Goal: Transaction & Acquisition: Purchase product/service

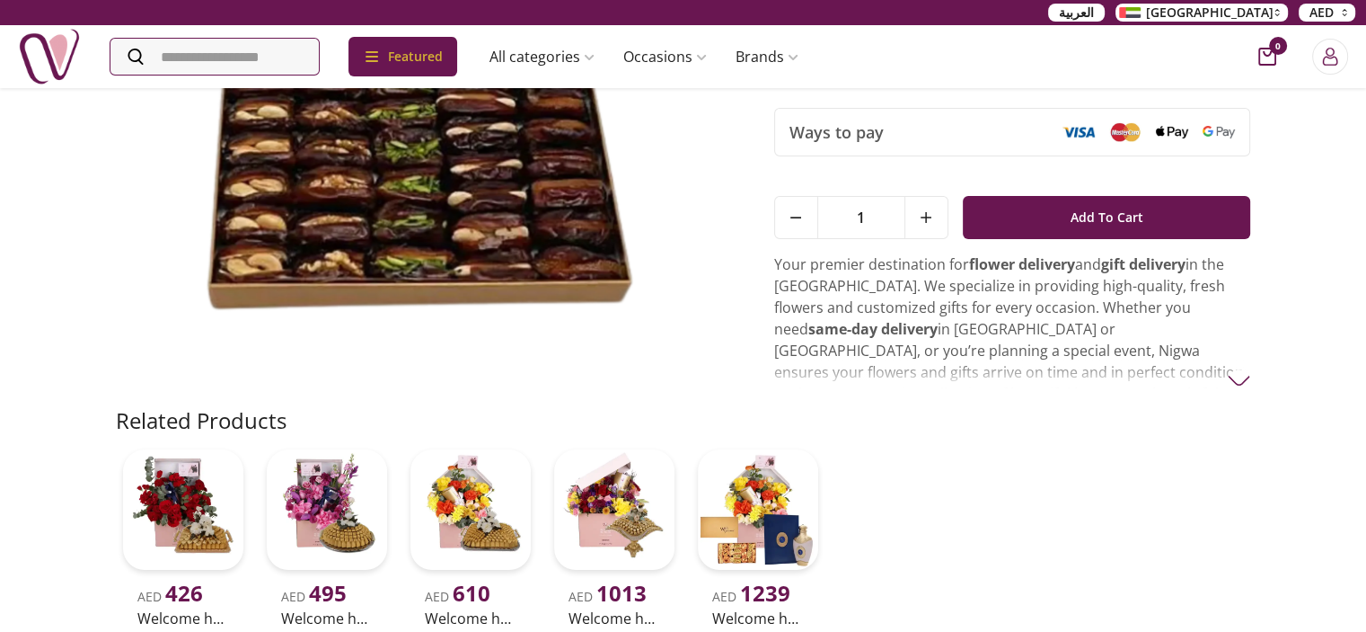
scroll to position [359, 0]
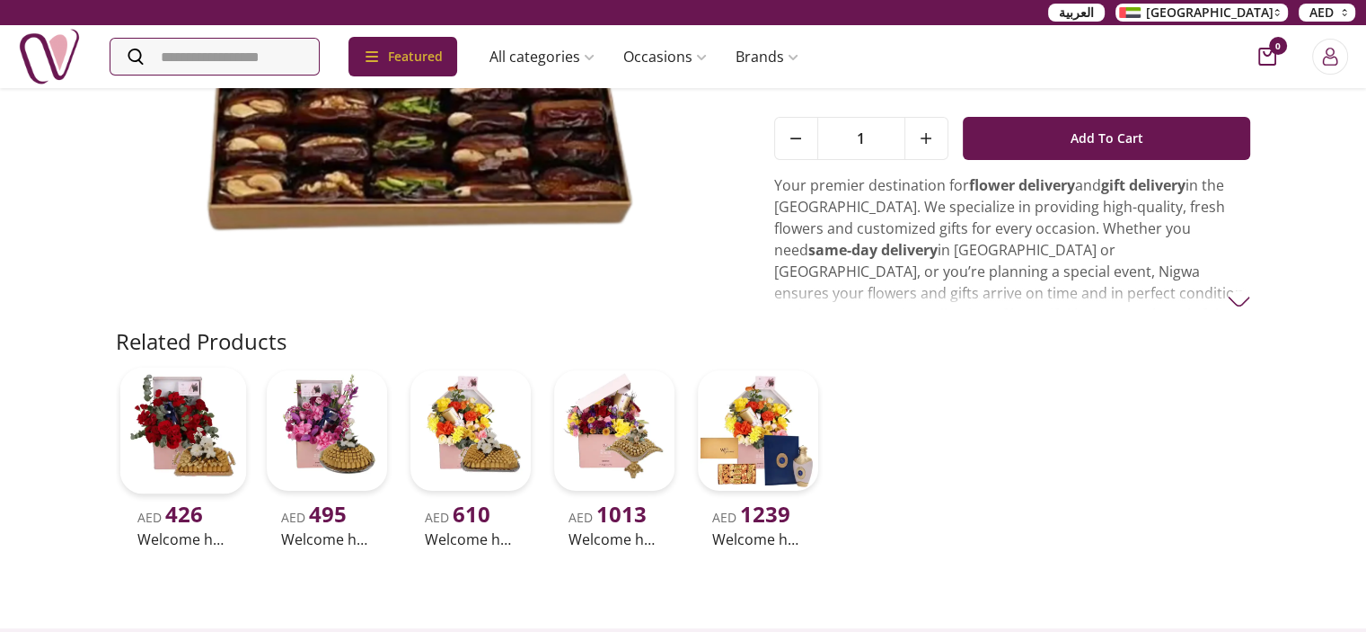
click at [193, 443] on img at bounding box center [182, 430] width 127 height 127
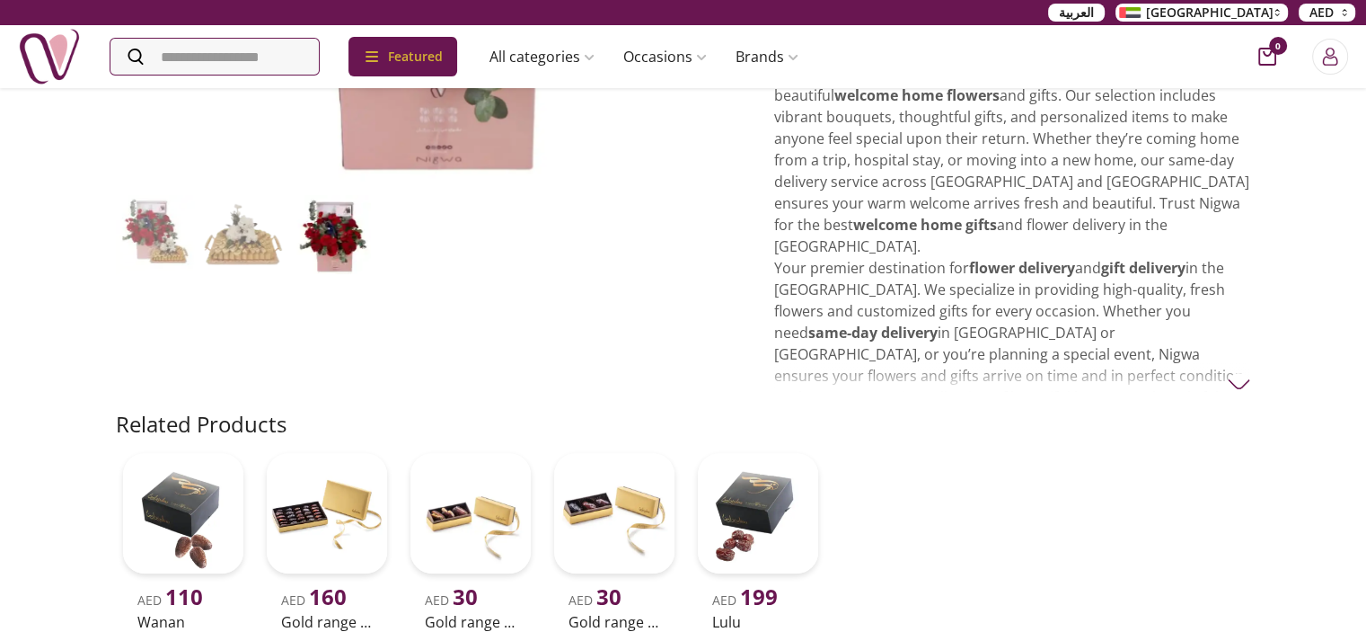
scroll to position [539, 0]
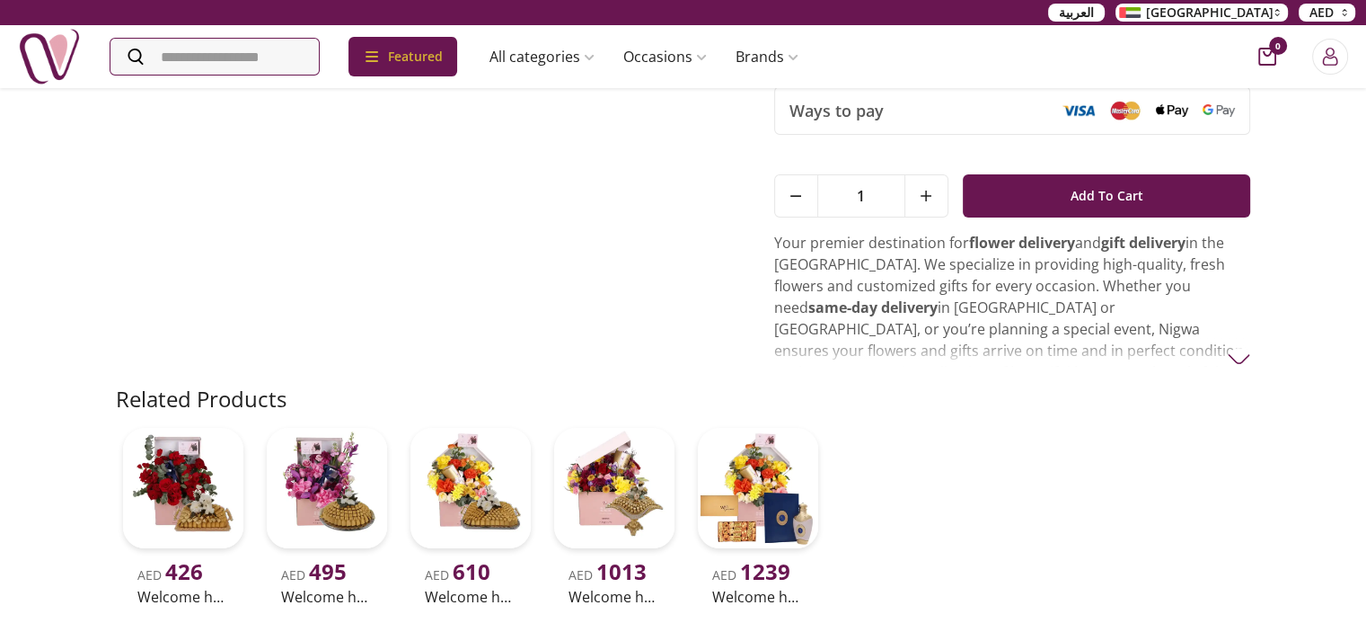
scroll to position [449, 0]
